Goal: Information Seeking & Learning: Check status

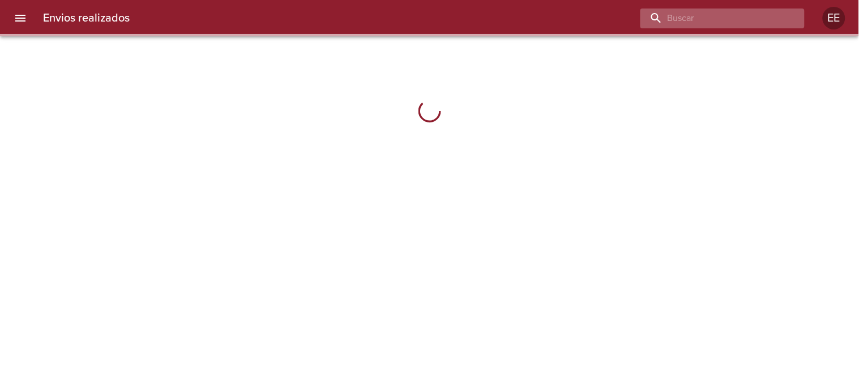
click at [774, 22] on input "buscar" at bounding box center [712, 18] width 145 height 20
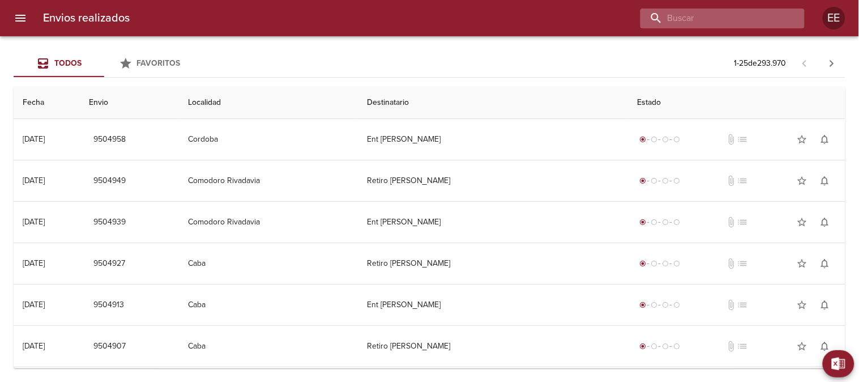
paste input "9480536"
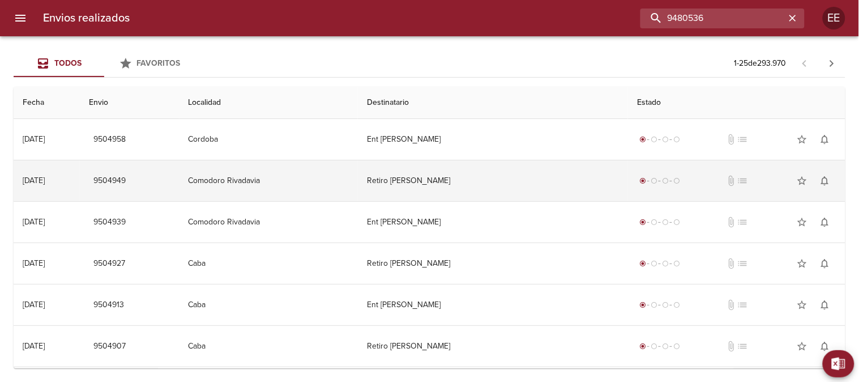
type input "9480536"
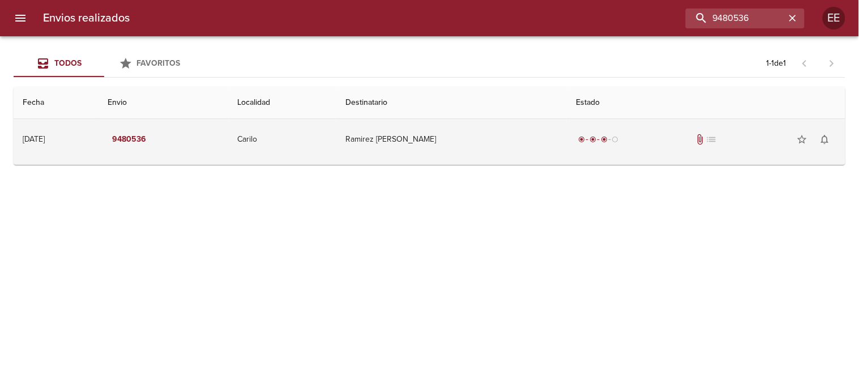
click at [337, 147] on td "Carilo" at bounding box center [283, 139] width 108 height 41
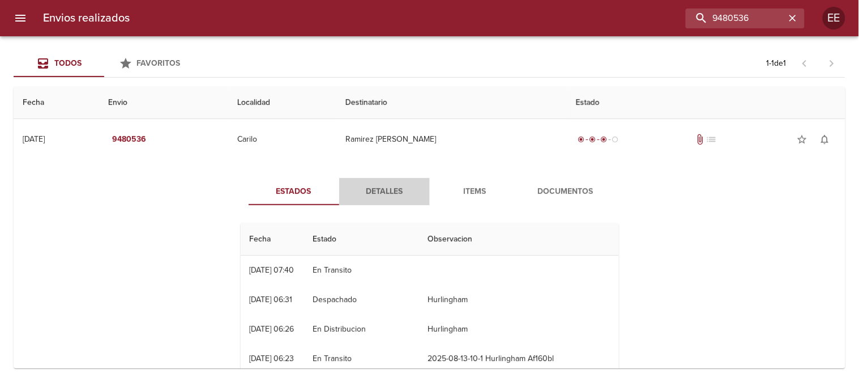
click at [378, 189] on span "Detalles" at bounding box center [384, 192] width 77 height 14
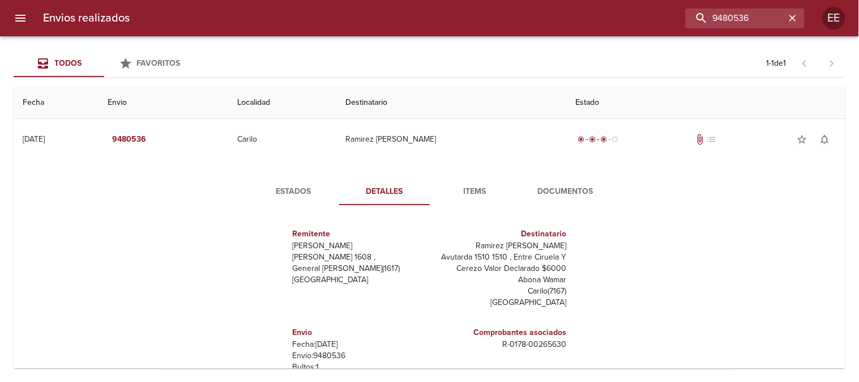
drag, startPoint x: 561, startPoint y: 244, endPoint x: 465, endPoint y: 244, distance: 95.1
click at [465, 244] on div "Destinatario Ramirez Adrian Jose Maria [STREET_ADDRESS] Y [PERSON_NAME] Declara…" at bounding box center [501, 268] width 142 height 99
copy p "Ramirez [PERSON_NAME]"
click at [292, 191] on span "Estados" at bounding box center [293, 192] width 77 height 14
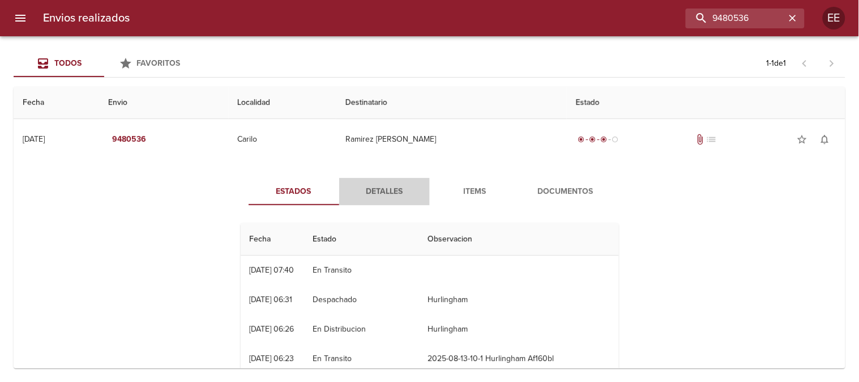
click at [370, 193] on span "Detalles" at bounding box center [384, 192] width 77 height 14
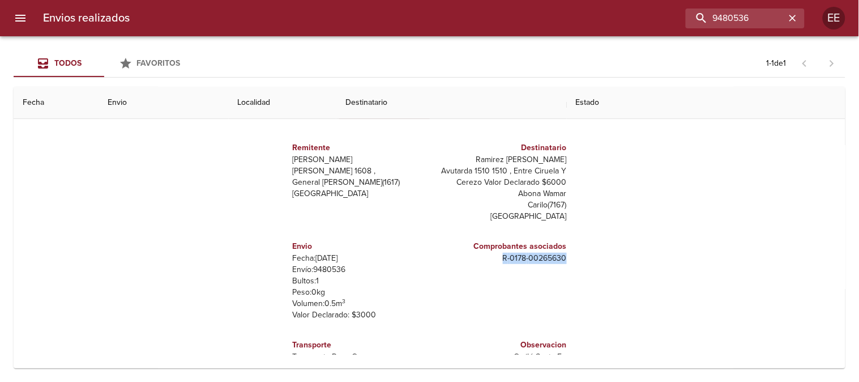
drag, startPoint x: 562, startPoint y: 257, endPoint x: 489, endPoint y: 255, distance: 73.1
click at [489, 255] on div "Remitente [PERSON_NAME] [PERSON_NAME] 1608 , General [PERSON_NAME] ( 1617 ) [GE…" at bounding box center [429, 241] width 387 height 227
copy p "R - 0178 - 00265630"
